Goal: Task Accomplishment & Management: Use online tool/utility

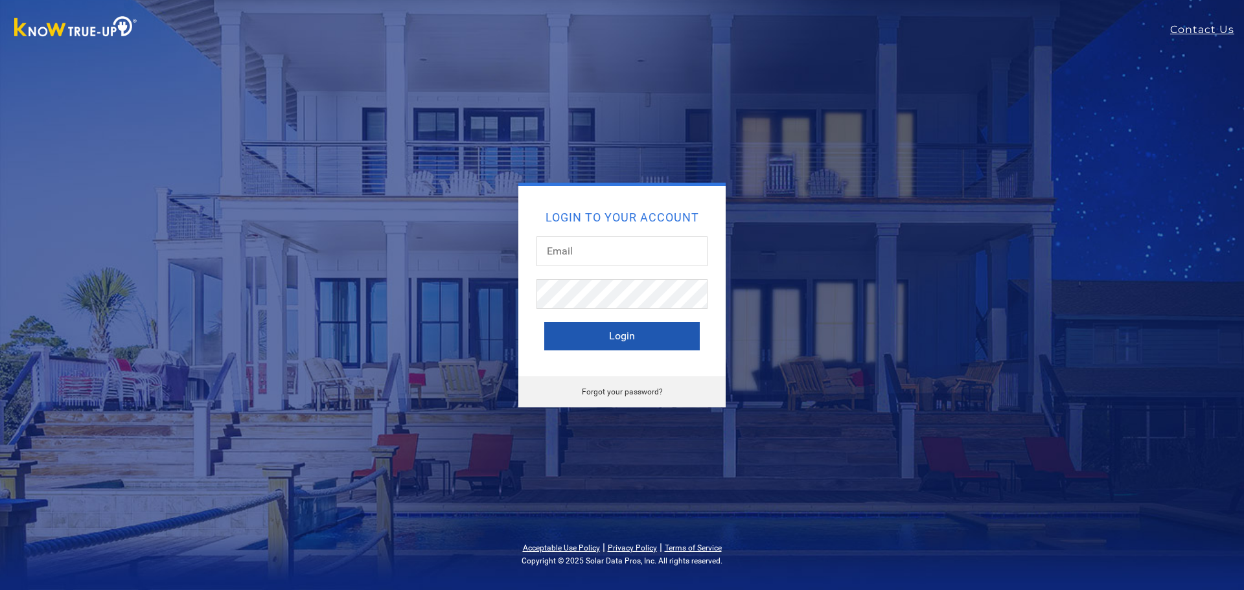
type input "eric@altsys.solar"
click at [648, 332] on button "Login" at bounding box center [622, 336] width 156 height 29
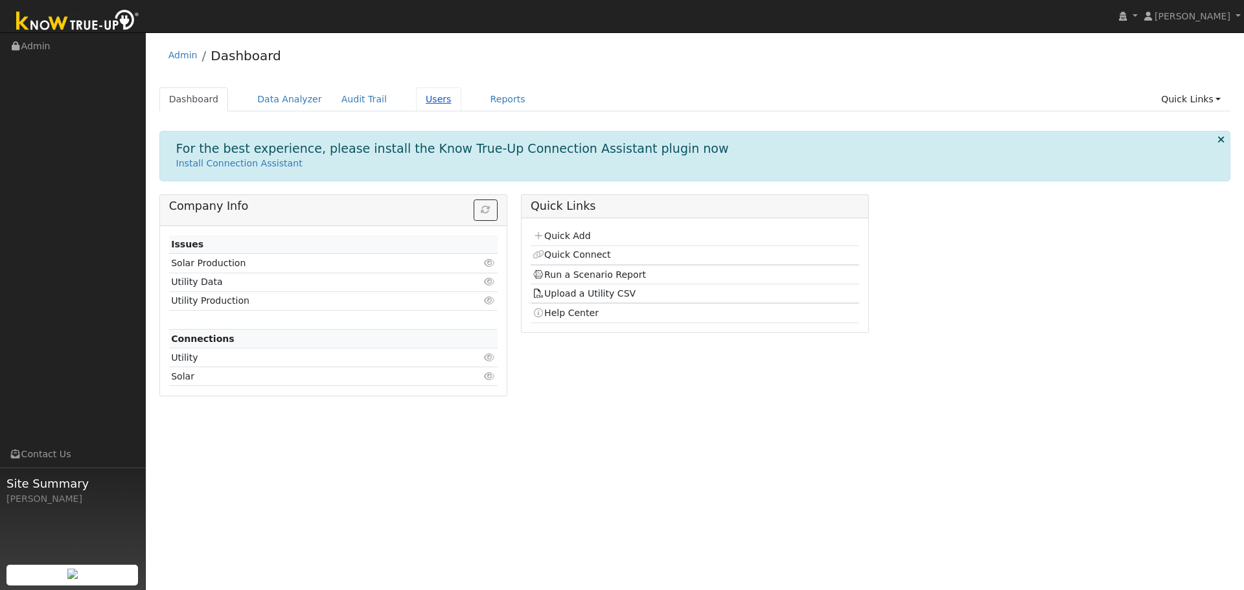
click at [423, 95] on link "Users" at bounding box center [438, 99] width 45 height 24
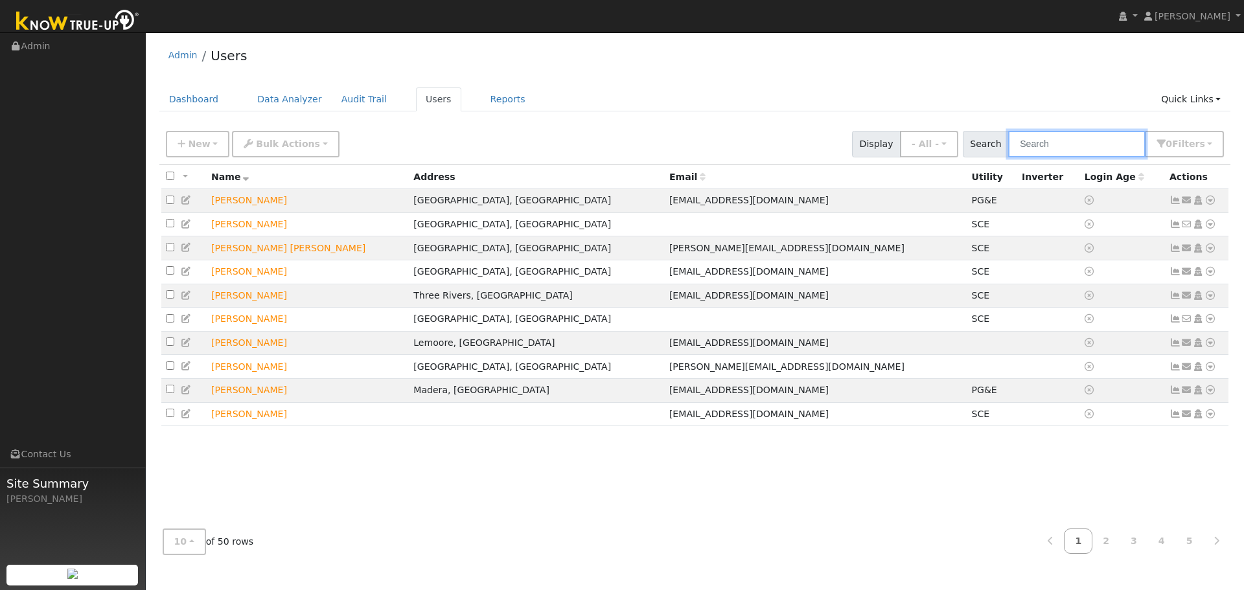
click at [1051, 145] on input "text" at bounding box center [1076, 144] width 137 height 27
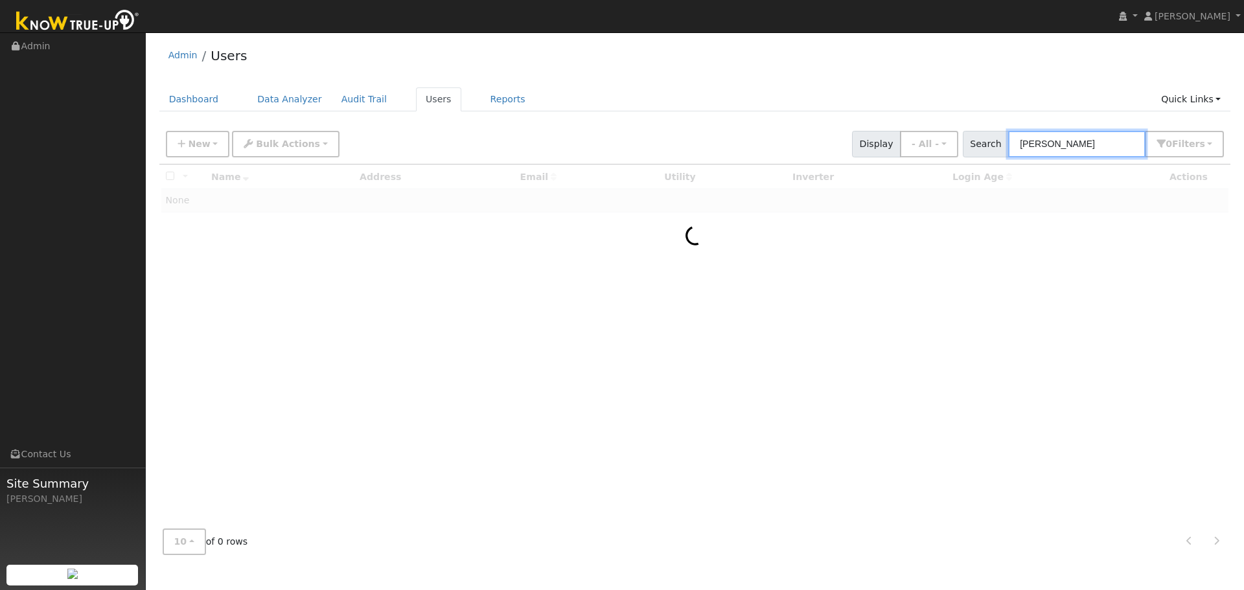
type input "Mike"
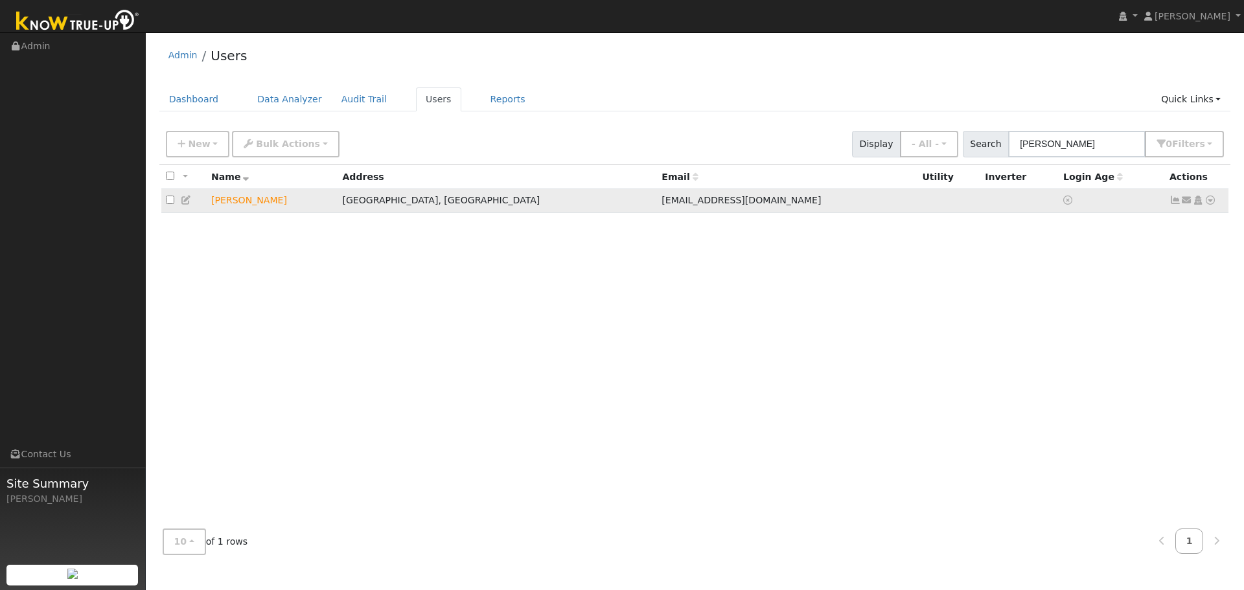
click at [235, 206] on td "[PERSON_NAME]" at bounding box center [272, 201] width 131 height 24
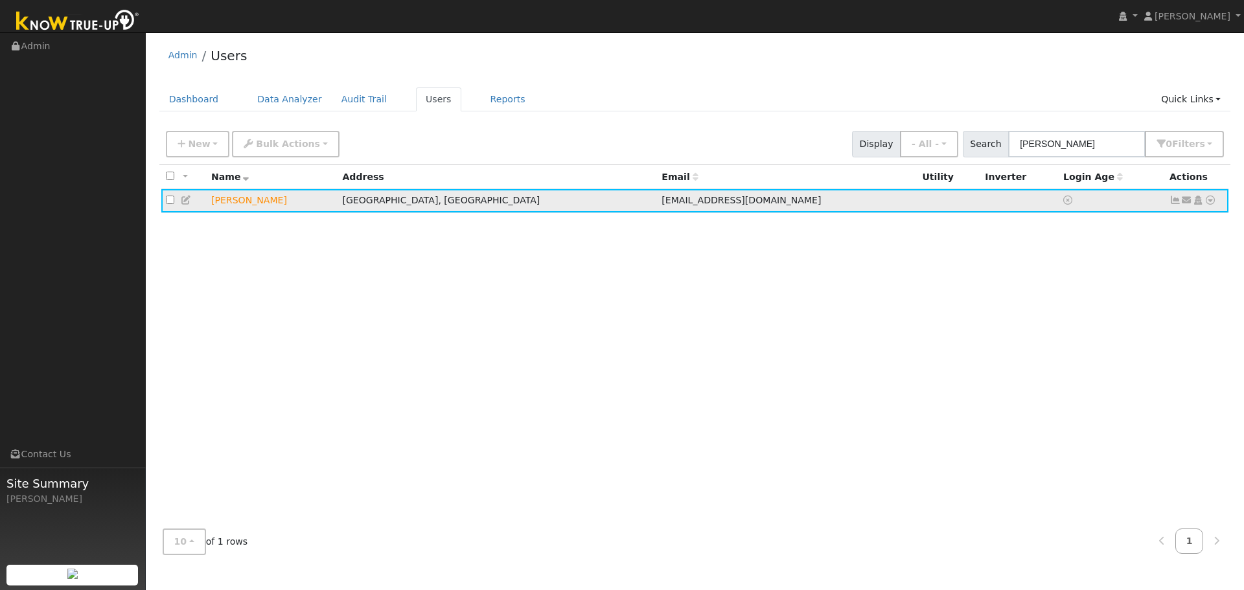
click at [1213, 203] on icon at bounding box center [1211, 200] width 12 height 9
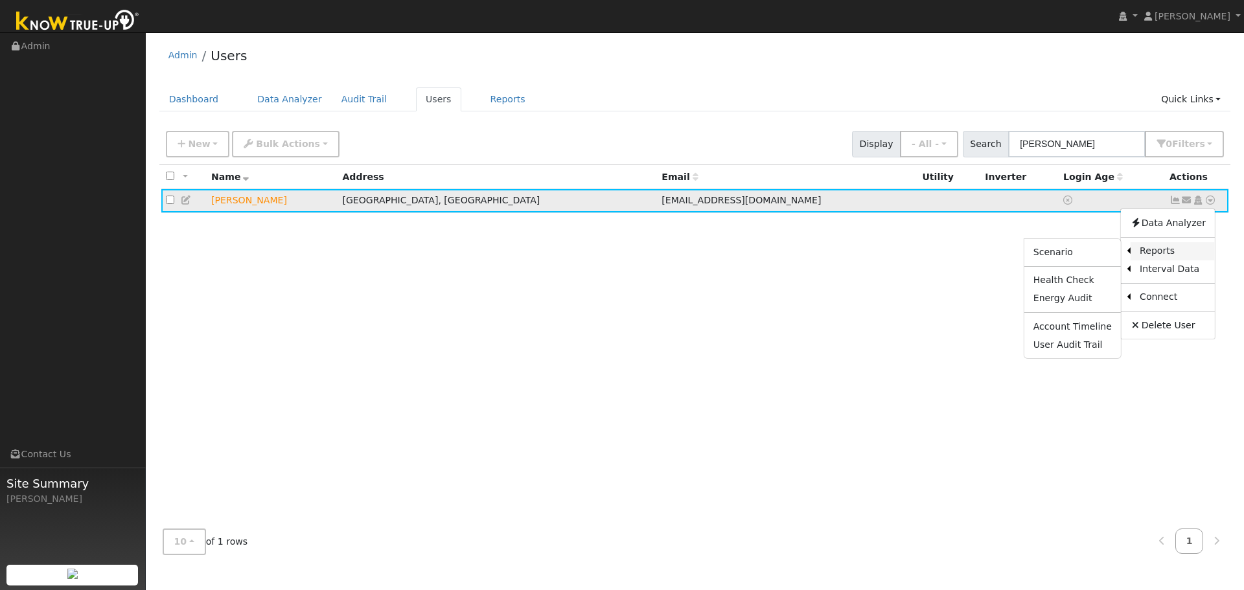
click at [1175, 253] on link "Reports" at bounding box center [1173, 251] width 84 height 18
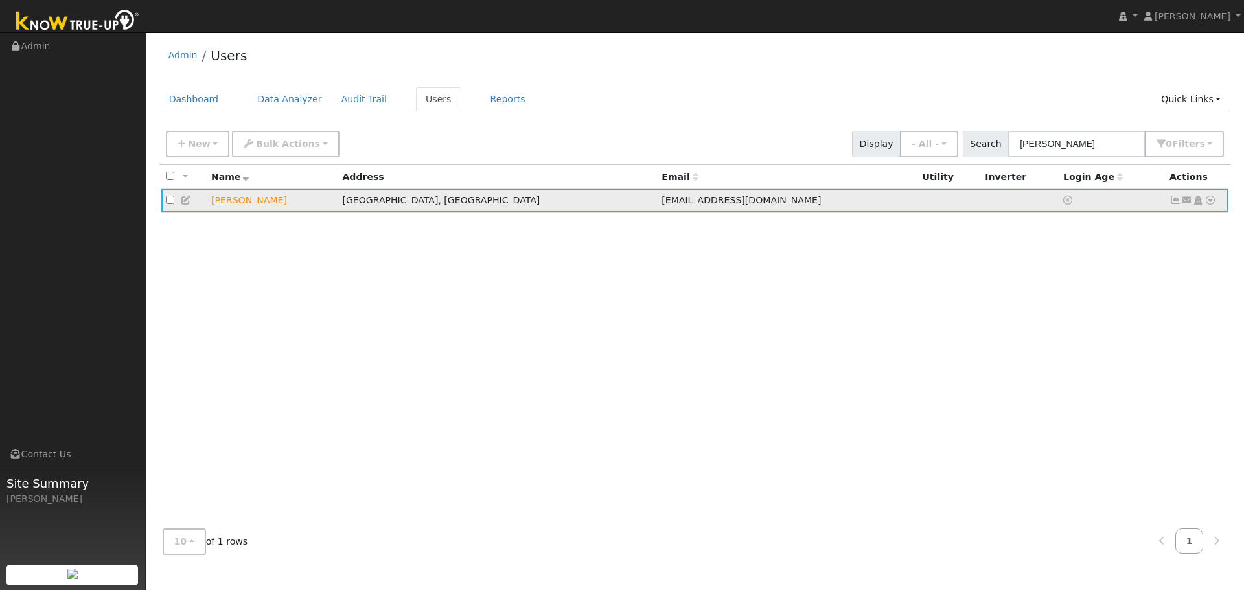
click at [1214, 204] on icon at bounding box center [1211, 200] width 12 height 9
click at [1197, 226] on link "Data Analyzer" at bounding box center [1168, 223] width 94 height 18
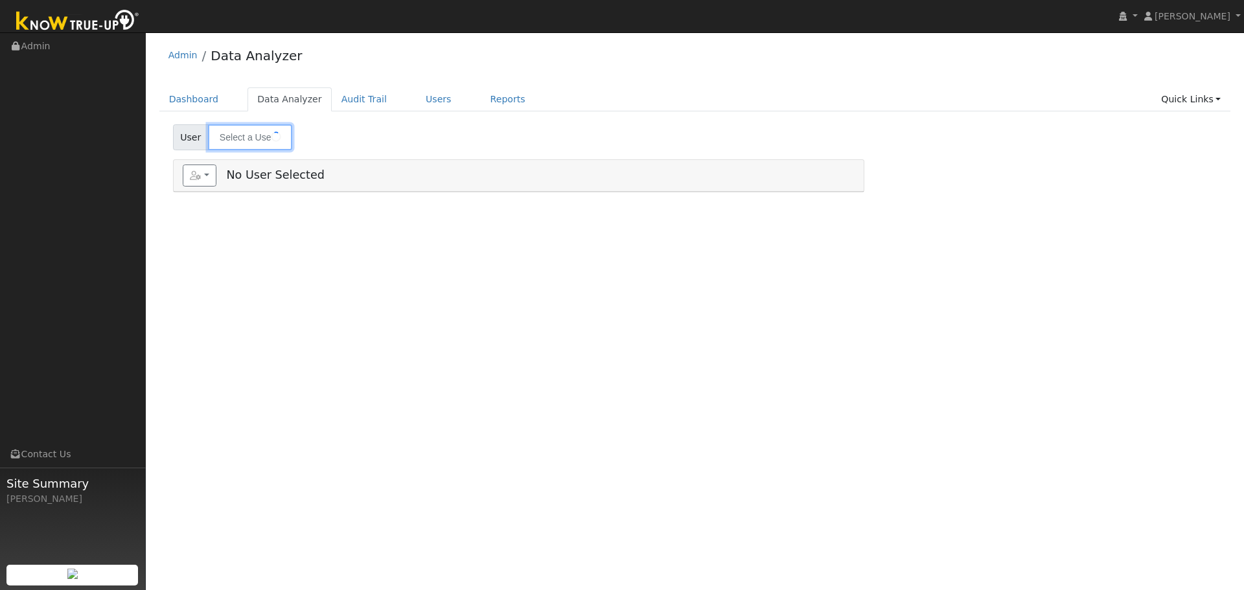
type input "Mike Knox"
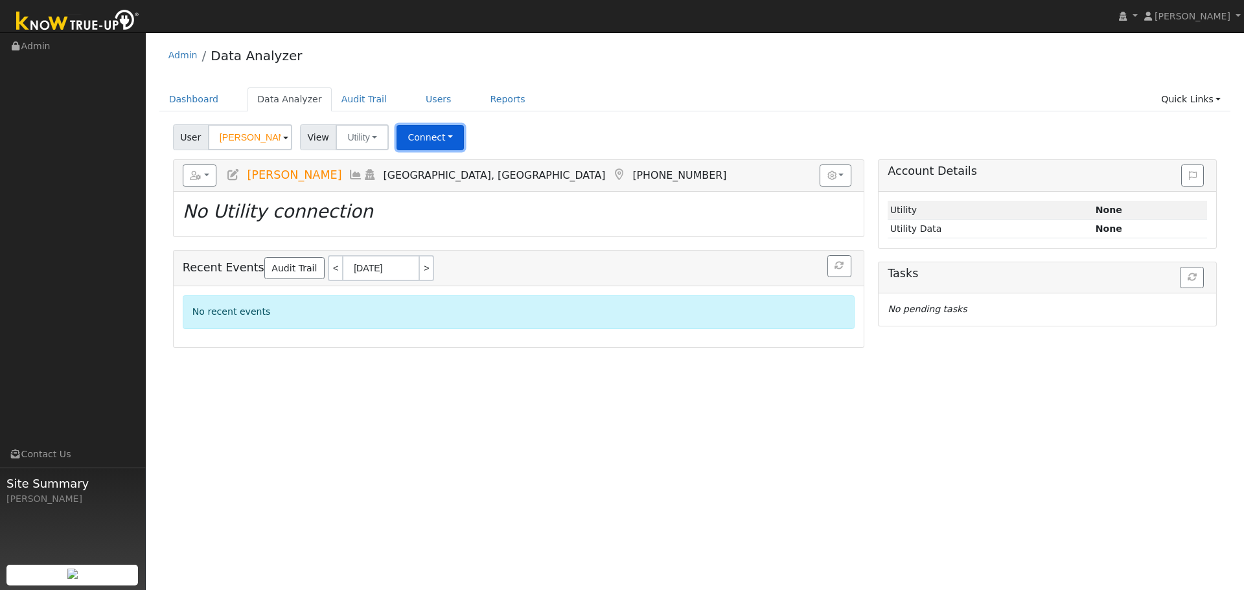
drag, startPoint x: 432, startPoint y: 146, endPoint x: 509, endPoint y: 123, distance: 80.4
click at [433, 146] on button "Connect" at bounding box center [430, 137] width 67 height 25
click at [457, 193] on link "Quick Connect" at bounding box center [448, 194] width 101 height 18
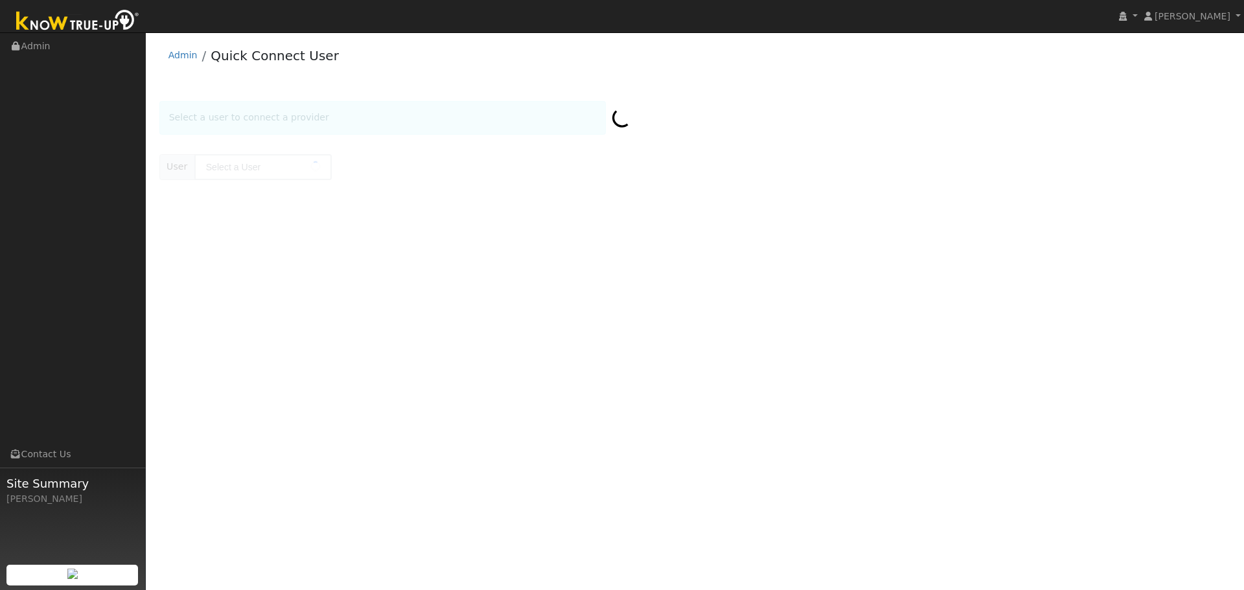
type input "[PERSON_NAME]"
